Goal: Navigation & Orientation: Go to known website

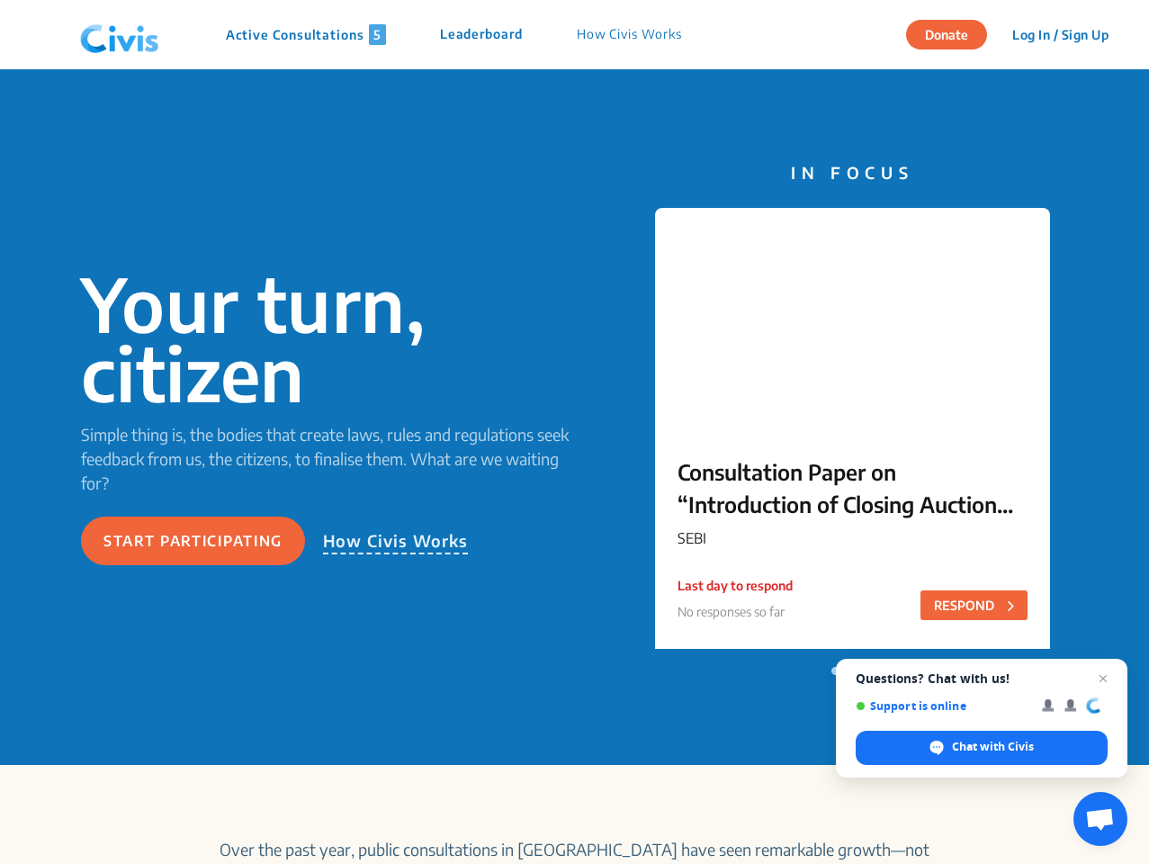
click at [120, 35] on img at bounding box center [120, 35] width 94 height 54
click at [308, 34] on p "Active Consultations 5" at bounding box center [306, 34] width 160 height 21
click at [484, 34] on p "Leaderboard" at bounding box center [481, 34] width 83 height 21
click at [632, 34] on p "How Civis Works" at bounding box center [629, 34] width 105 height 21
click at [1060, 34] on button "Log In / Sign Up" at bounding box center [1061, 35] width 120 height 28
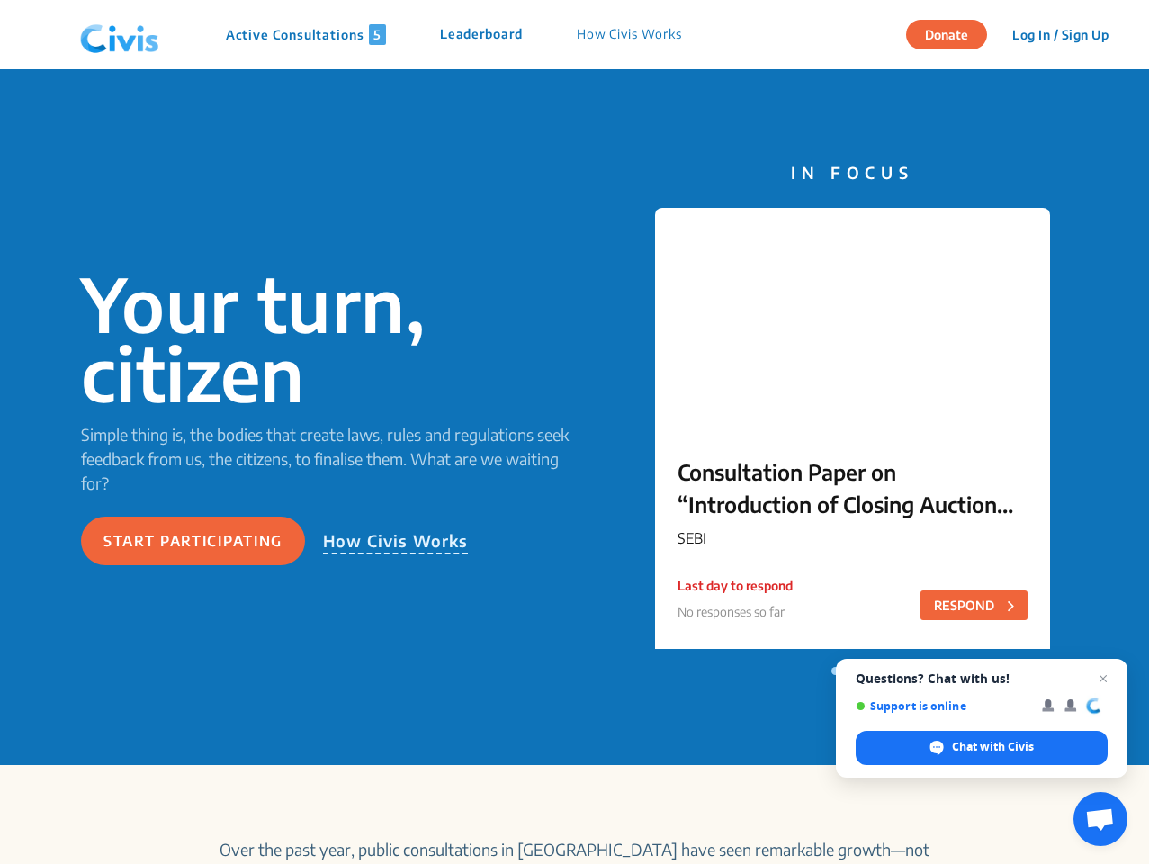
click at [193, 541] on button "Start participating" at bounding box center [193, 540] width 224 height 49
click at [395, 541] on p "How Civis Works" at bounding box center [396, 541] width 146 height 26
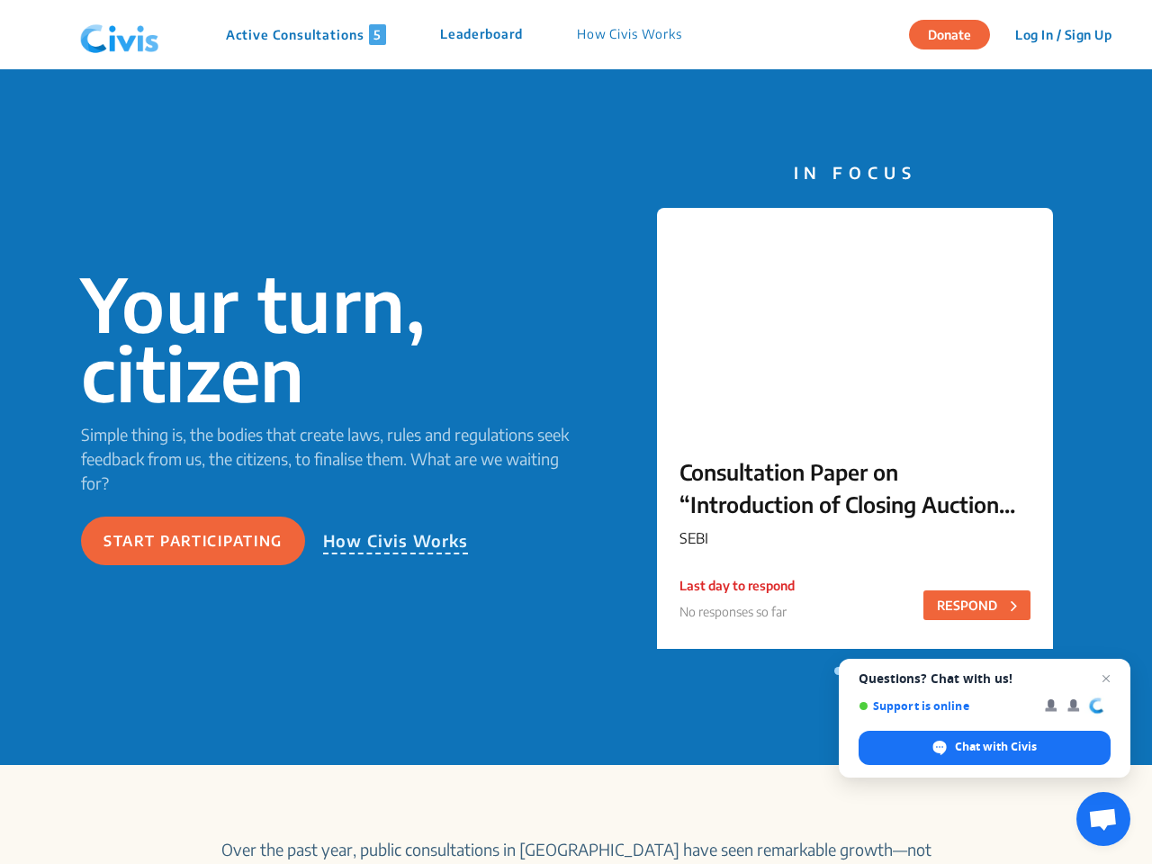
click at [1100, 819] on span "Open chat" at bounding box center [1103, 820] width 30 height 25
